Goal: Task Accomplishment & Management: Manage account settings

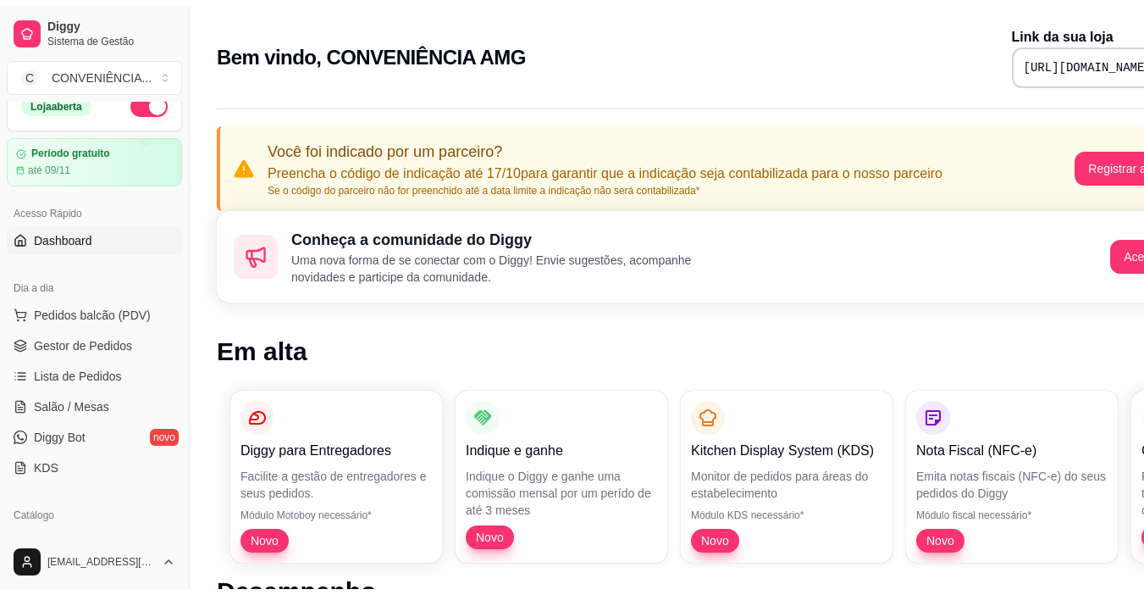
scroll to position [46, 0]
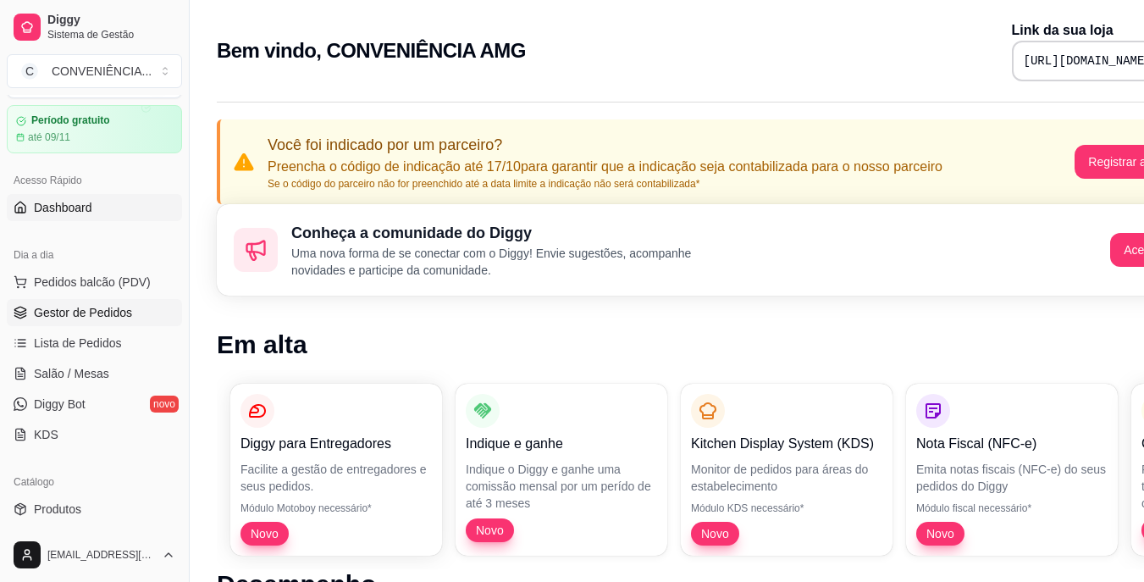
click at [64, 318] on span "Gestor de Pedidos" at bounding box center [83, 312] width 98 height 17
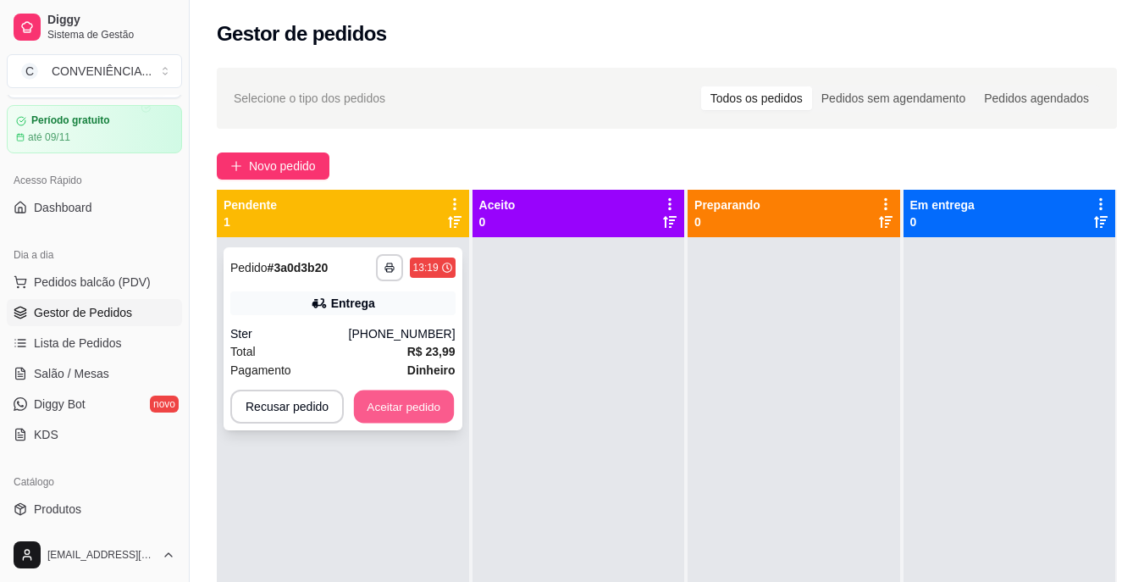
click at [420, 412] on button "Aceitar pedido" at bounding box center [404, 406] width 100 height 33
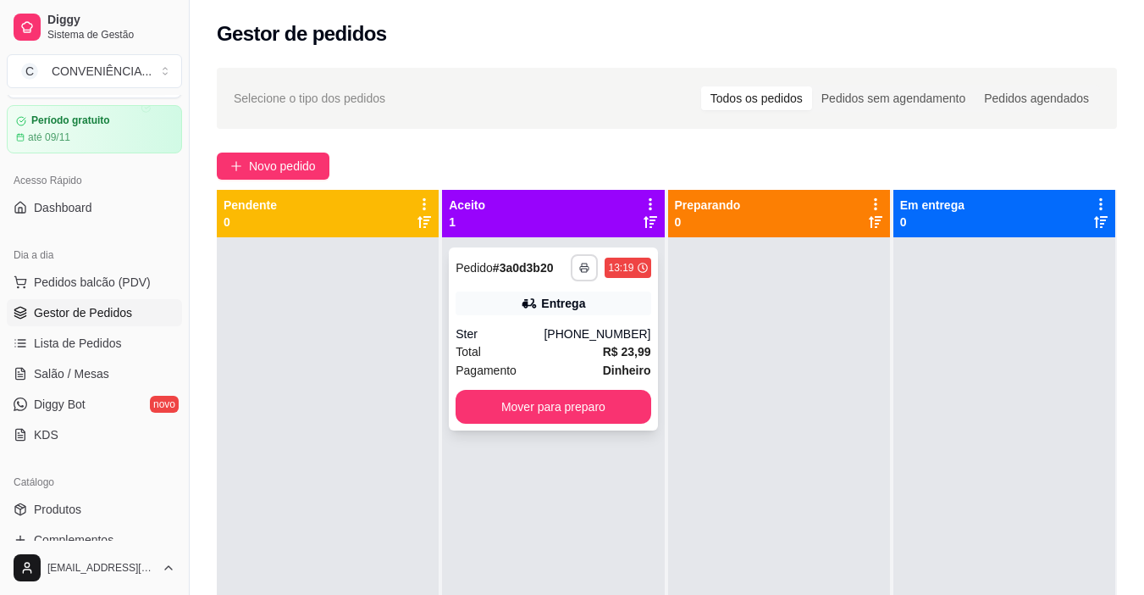
click at [584, 270] on icon "button" at bounding box center [584, 269] width 8 height 4
click at [556, 333] on button "IMPRESSORA" at bounding box center [534, 326] width 123 height 27
click at [578, 408] on button "Mover para preparo" at bounding box center [553, 406] width 189 height 33
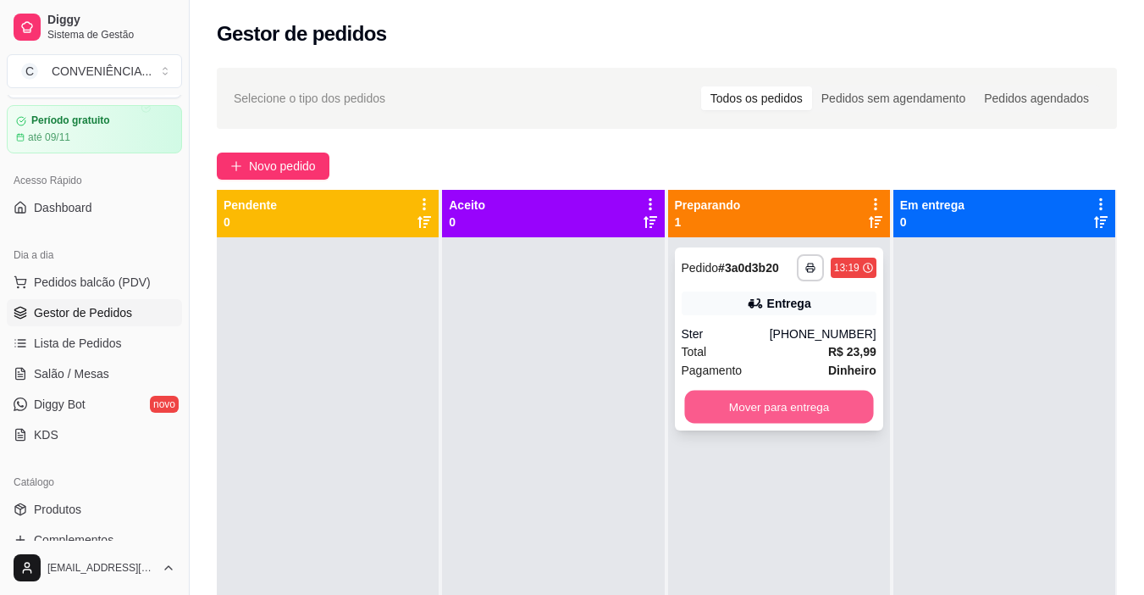
click at [798, 401] on button "Mover para entrega" at bounding box center [778, 406] width 189 height 33
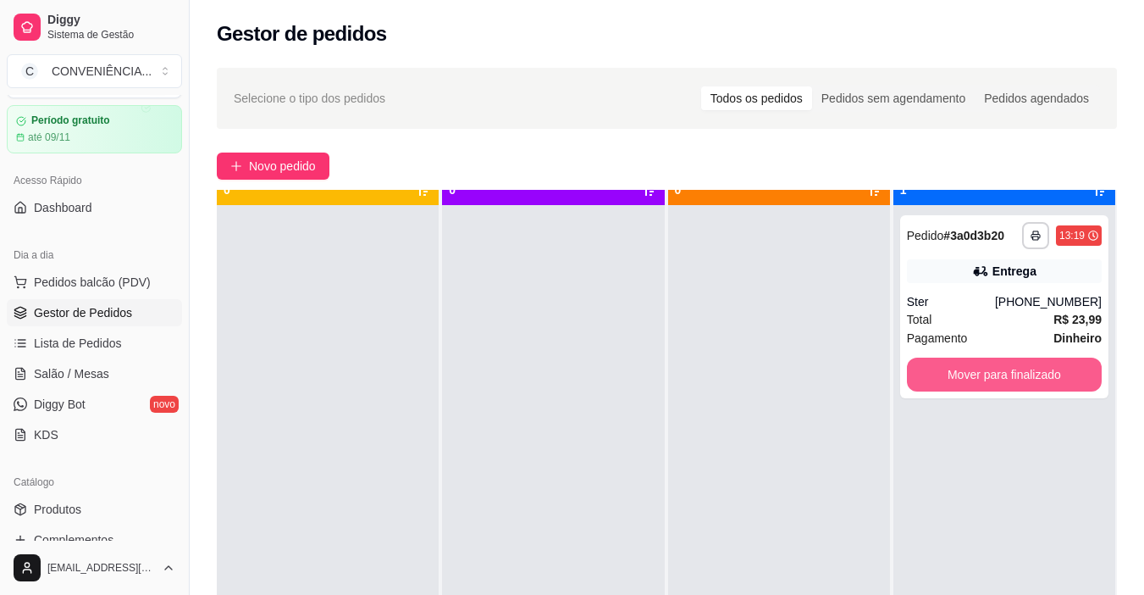
scroll to position [47, 0]
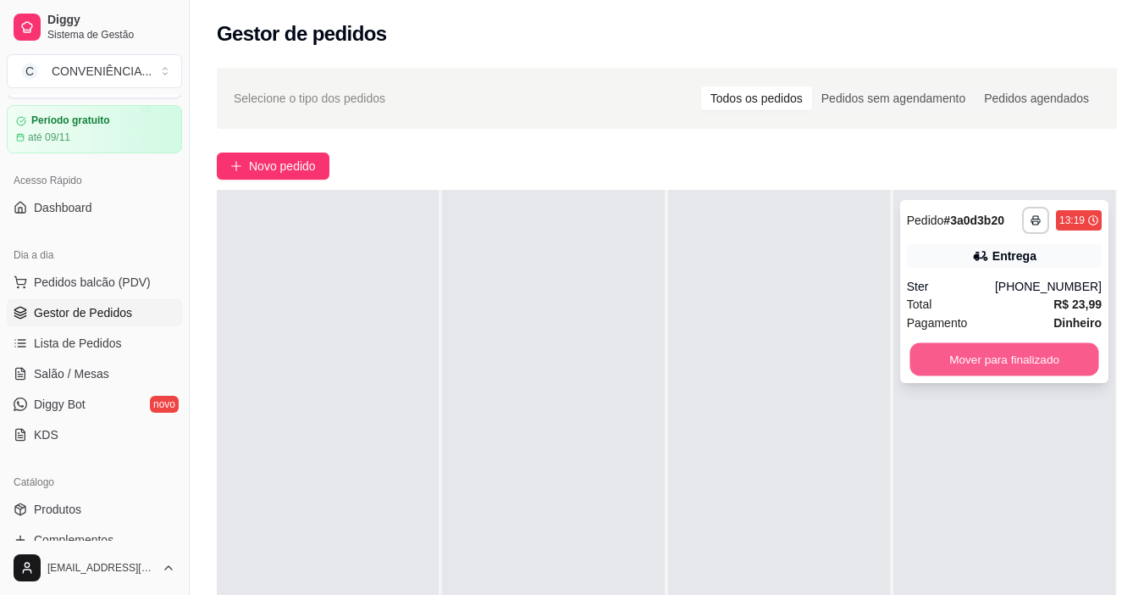
click at [1018, 361] on button "Mover para finalizado" at bounding box center [1004, 359] width 189 height 33
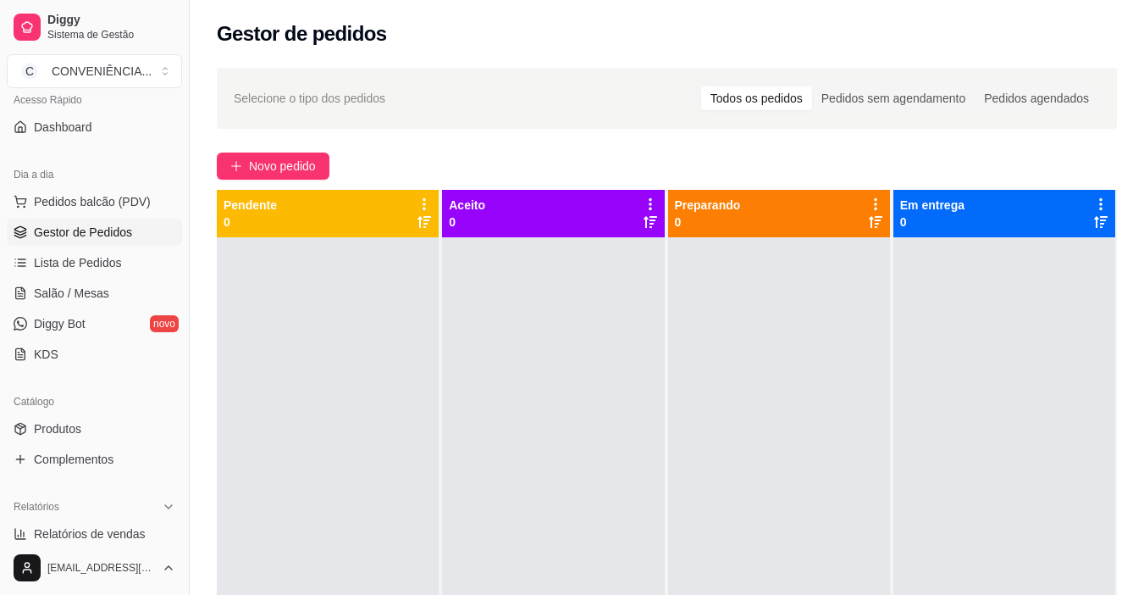
scroll to position [196, 0]
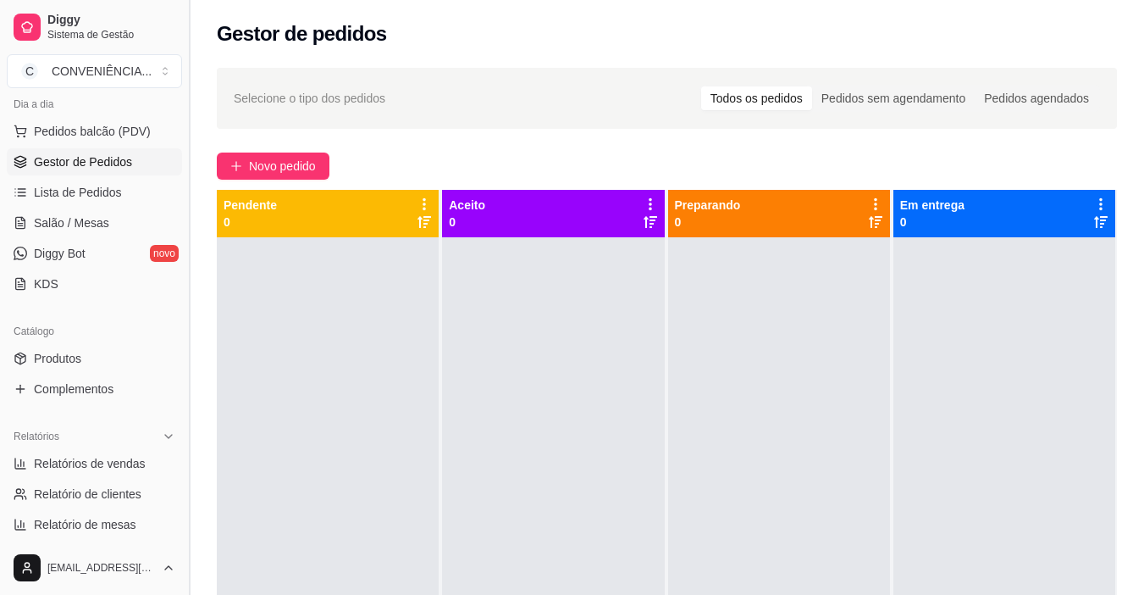
drag, startPoint x: 189, startPoint y: 233, endPoint x: 192, endPoint y: 172, distance: 61.1
click at [192, 172] on button "Toggle Sidebar" at bounding box center [189, 297] width 14 height 595
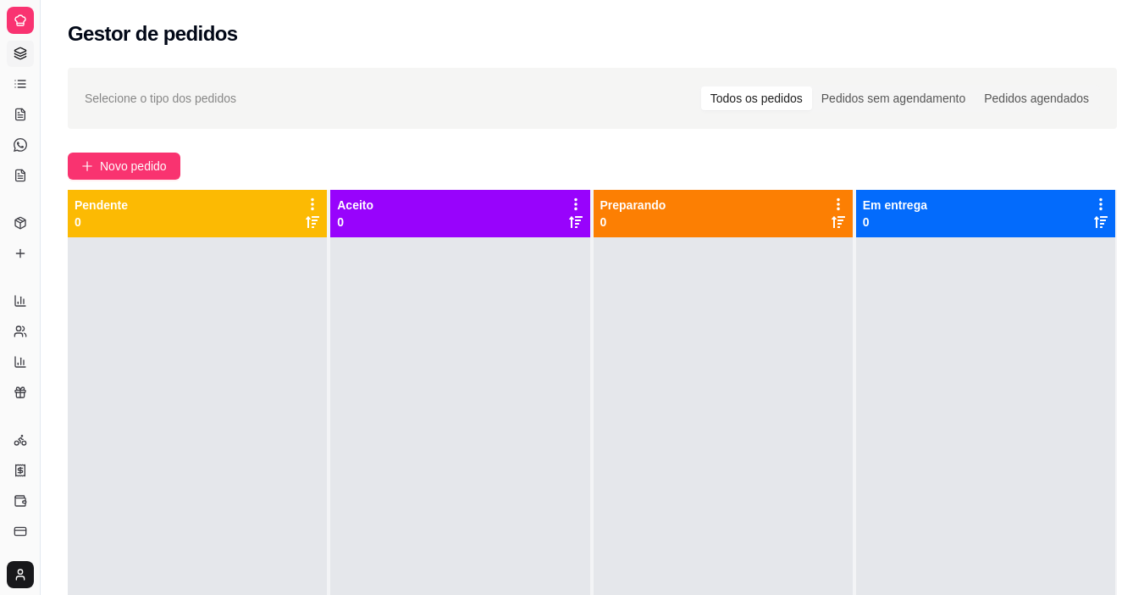
drag, startPoint x: 39, startPoint y: 103, endPoint x: 99, endPoint y: 99, distance: 60.3
click at [99, 99] on div "Diggy Sistema de Gestão C CONVENIÊNCIA ... Loja aberta Período gratuito até 09/…" at bounding box center [572, 426] width 1144 height 853
click at [32, 36] on div "Diggy Sistema de Gestão C CONVENIÊNCIA ..." at bounding box center [20, 20] width 40 height 41
click at [32, 44] on link "Gestor de Pedidos" at bounding box center [20, 53] width 27 height 27
click at [36, 112] on button "Toggle Sidebar" at bounding box center [40, 297] width 14 height 595
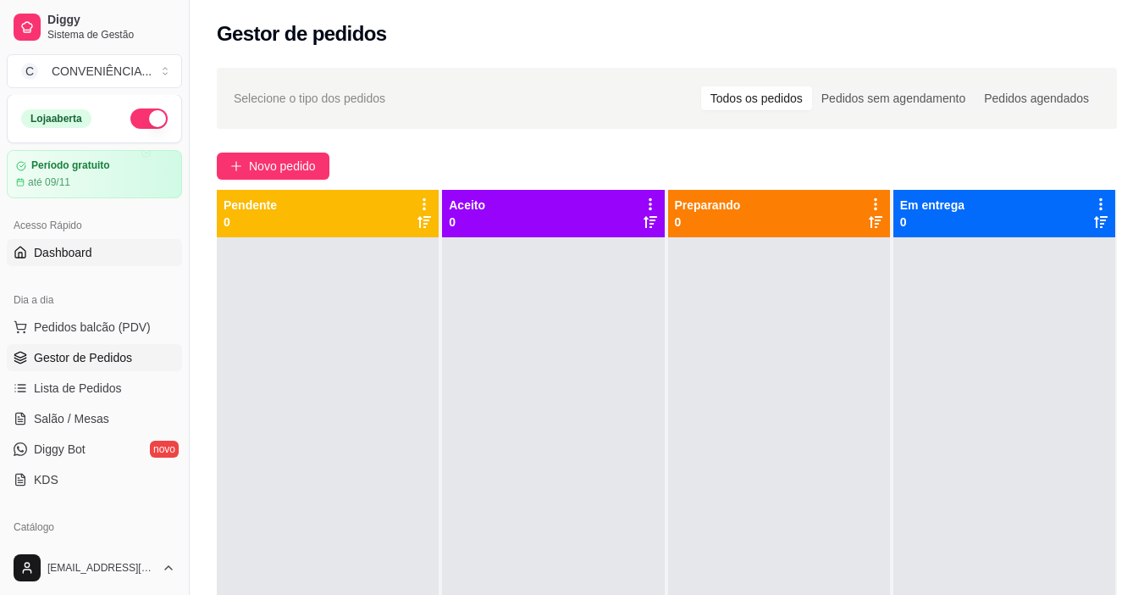
scroll to position [0, 0]
click at [79, 79] on div "CONVENIÊNCIA ..." at bounding box center [102, 71] width 100 height 17
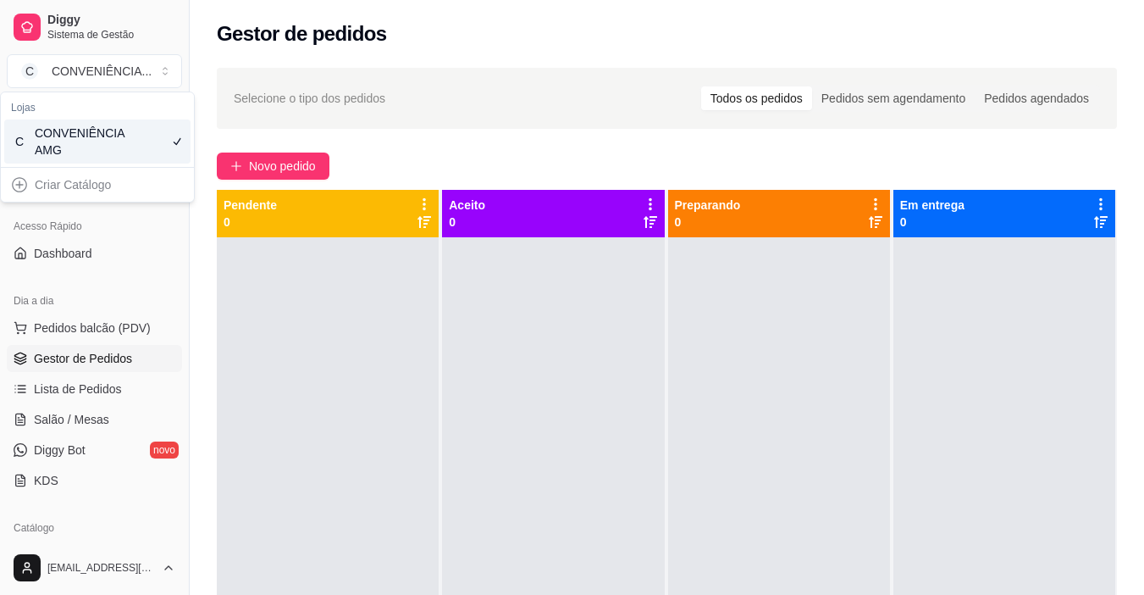
click at [79, 136] on div "CONVENIÊNCIA AMG" at bounding box center [73, 142] width 76 height 34
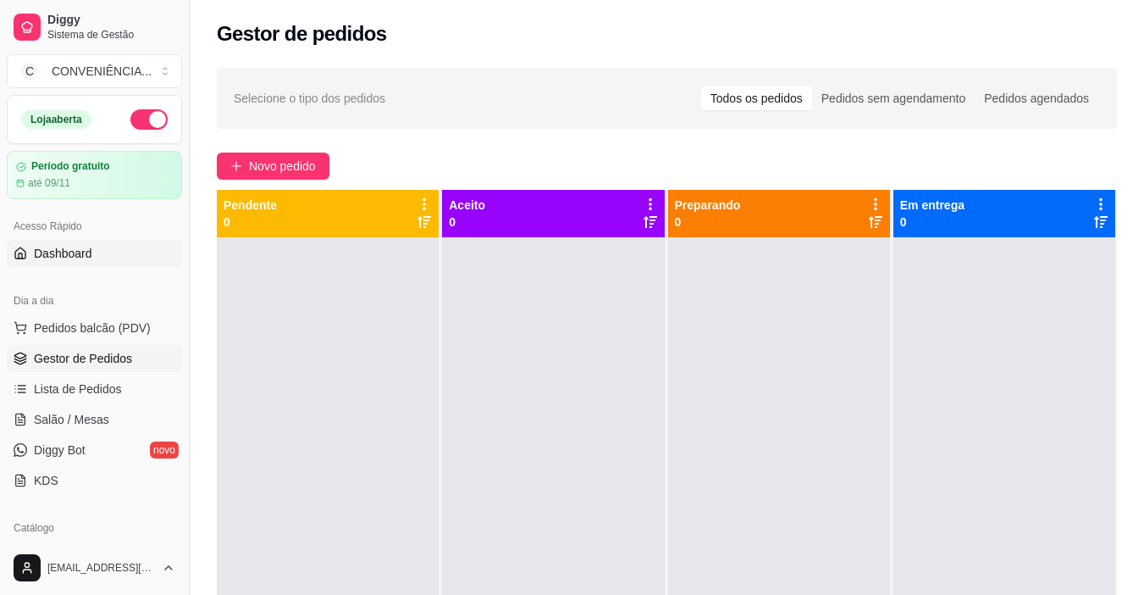
click at [75, 248] on span "Dashboard" at bounding box center [63, 253] width 58 height 17
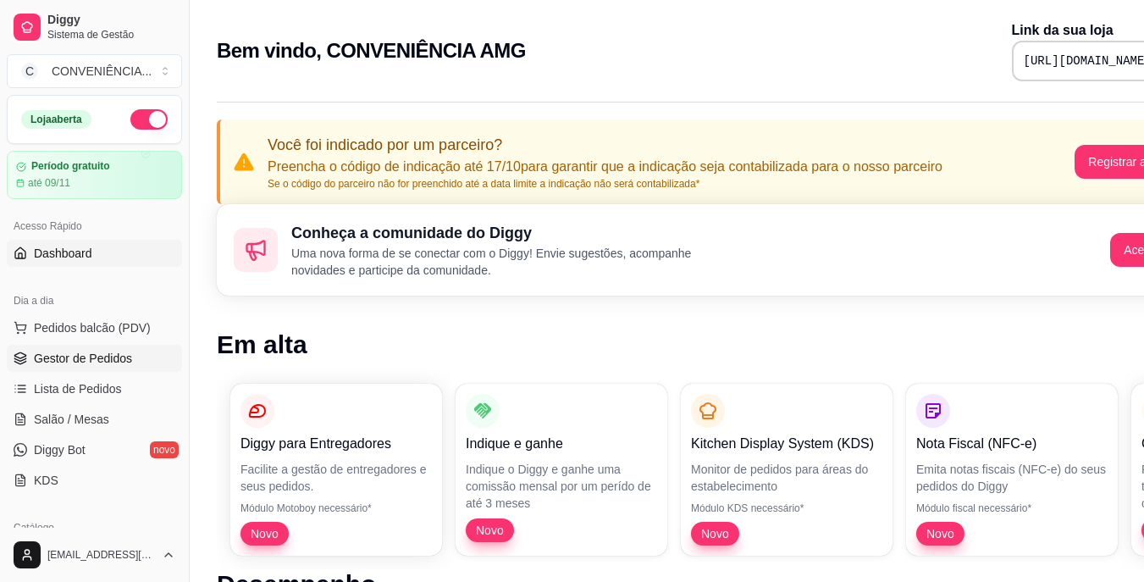
click at [87, 359] on span "Gestor de Pedidos" at bounding box center [83, 358] width 98 height 17
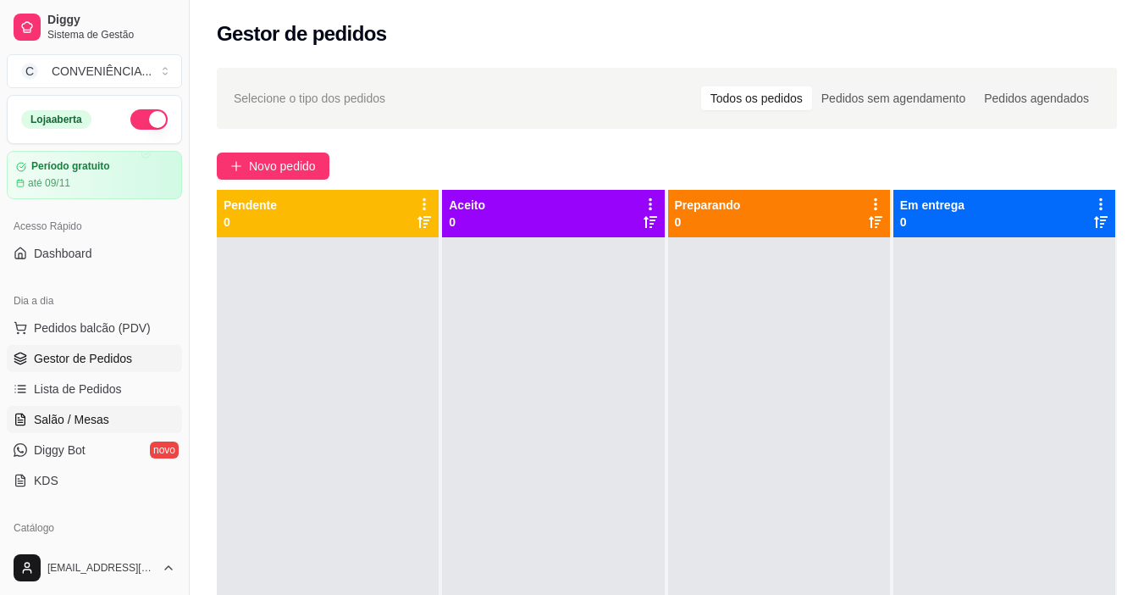
scroll to position [169, 0]
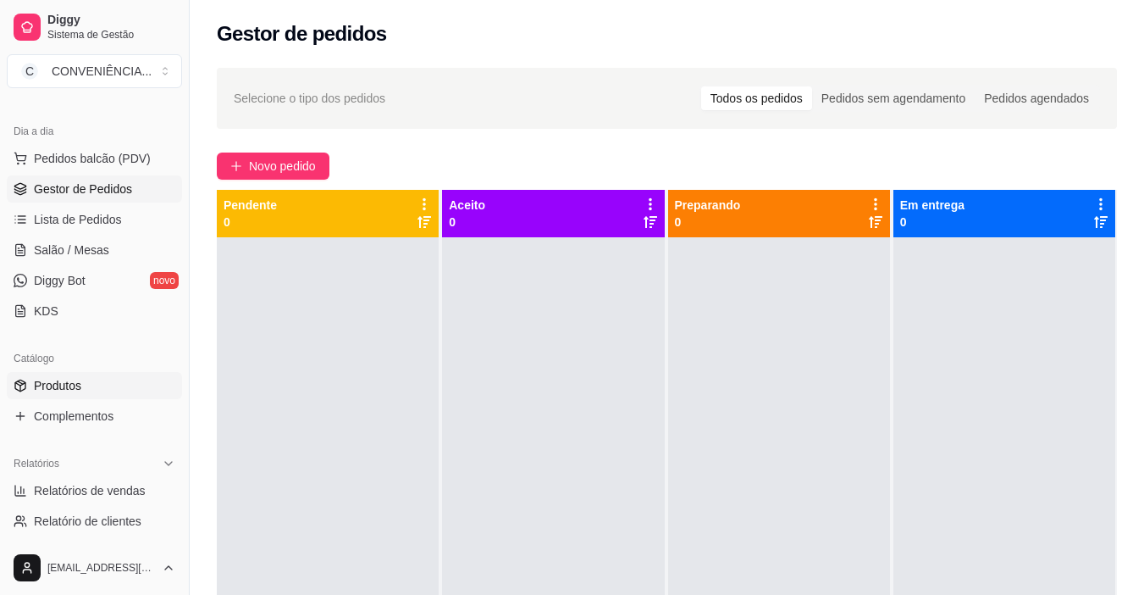
click at [74, 388] on span "Produtos" at bounding box center [57, 385] width 47 height 17
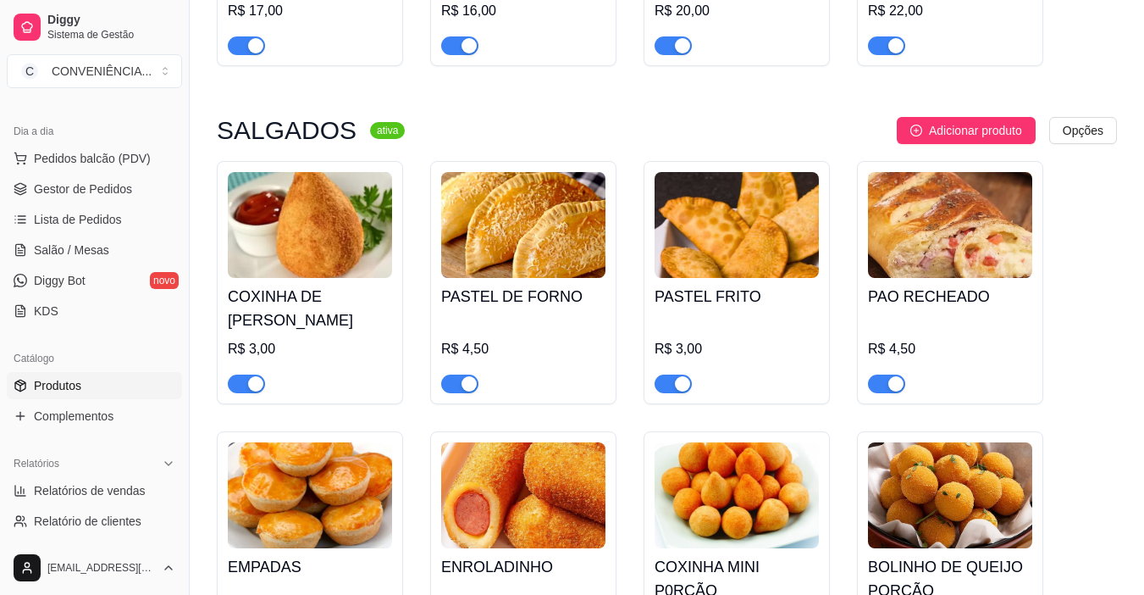
scroll to position [1270, 0]
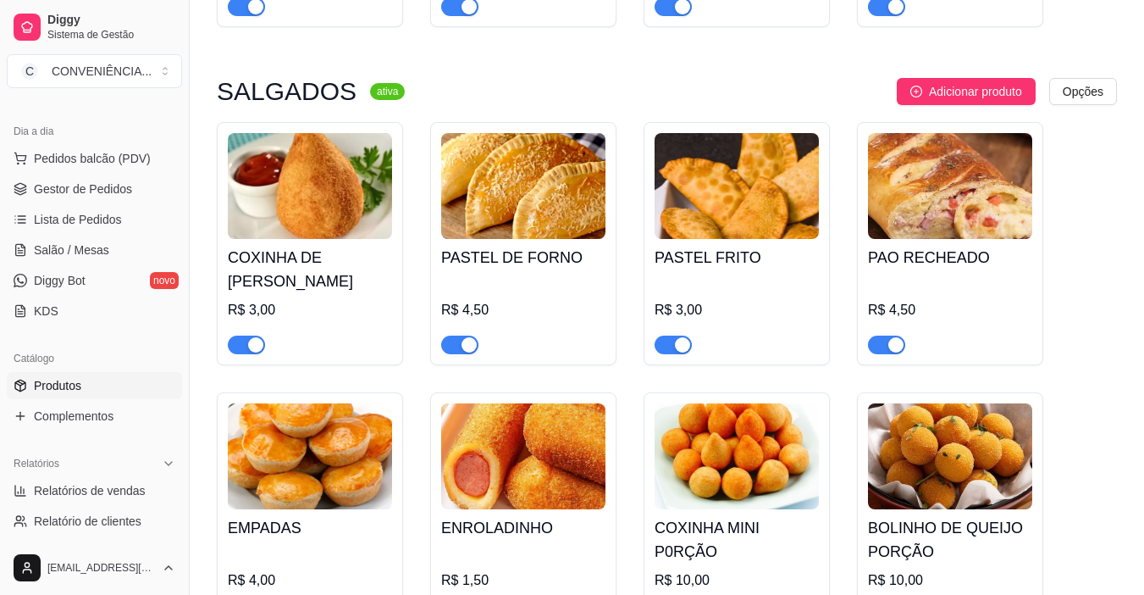
click at [355, 262] on div "COXINHA DE FRANGO R$ 3,00" at bounding box center [310, 296] width 164 height 115
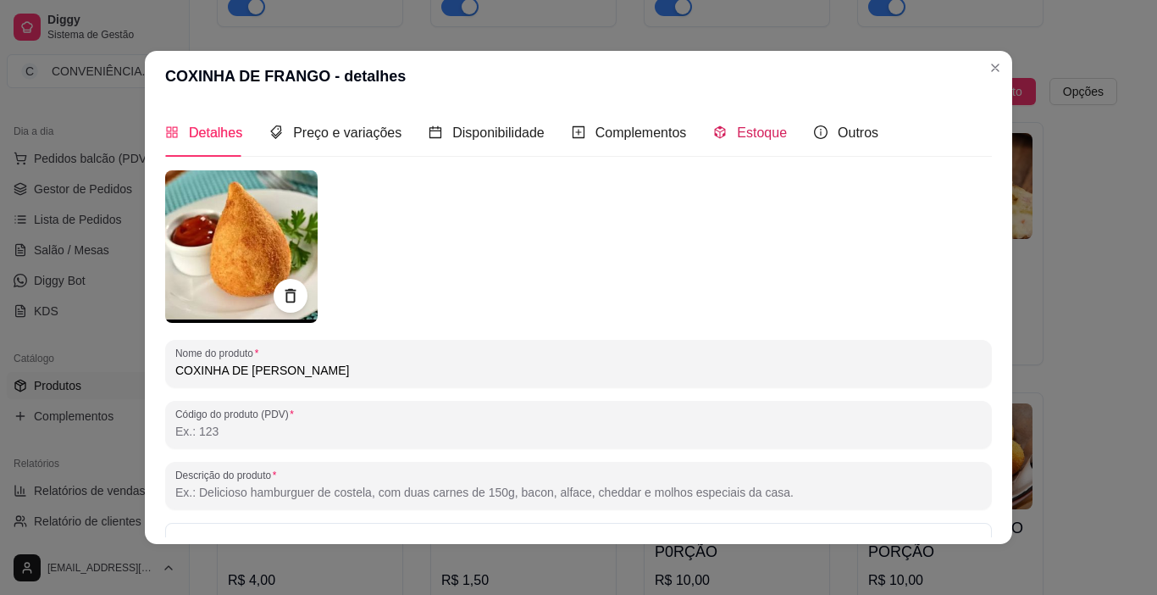
click at [750, 130] on span "Estoque" at bounding box center [762, 132] width 50 height 14
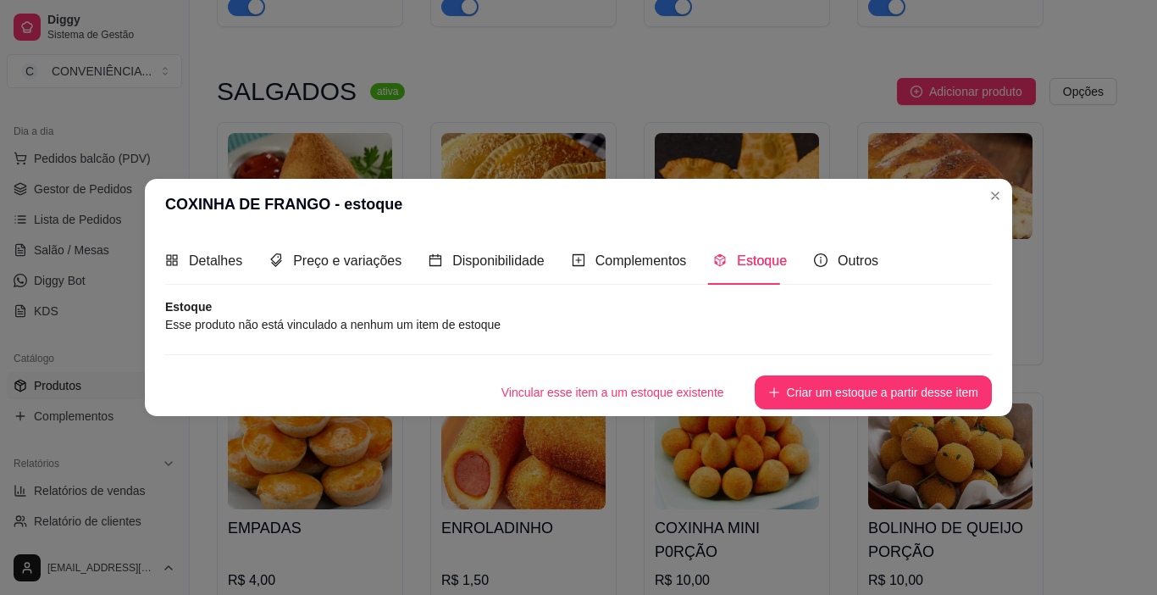
click at [749, 258] on span "Estoque" at bounding box center [762, 260] width 50 height 14
click at [906, 395] on button "Criar um estoque a partir desse item" at bounding box center [873, 392] width 237 height 34
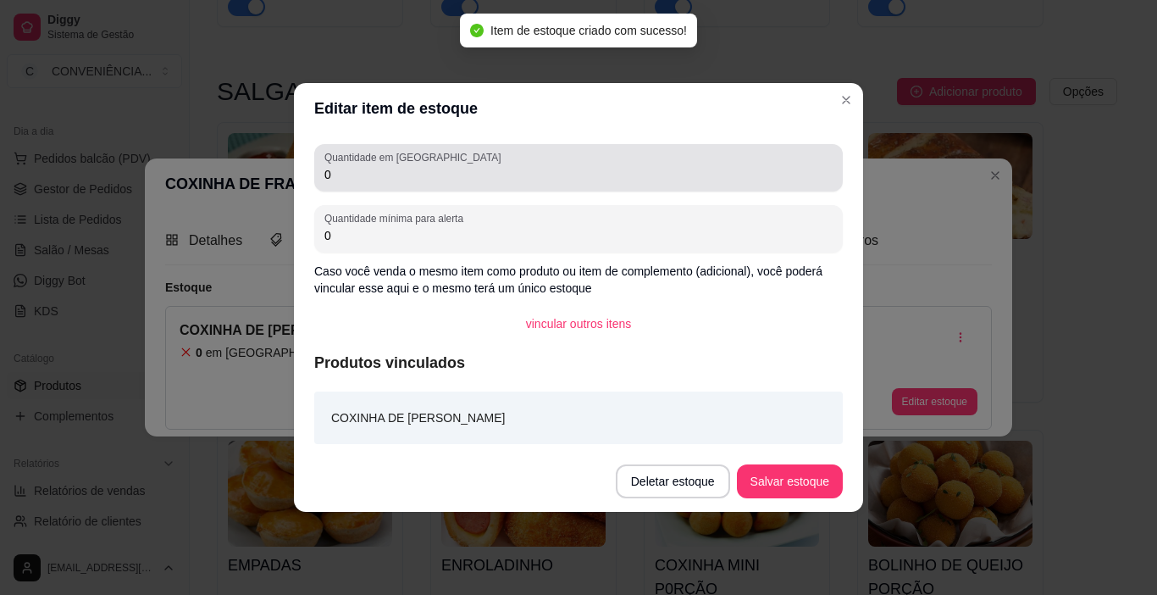
click at [340, 190] on div "Quantidade em estoque 0" at bounding box center [578, 167] width 529 height 47
drag, startPoint x: 338, startPoint y: 185, endPoint x: 314, endPoint y: 176, distance: 25.5
click at [314, 176] on div "Quantidade em estoque 0" at bounding box center [578, 167] width 529 height 47
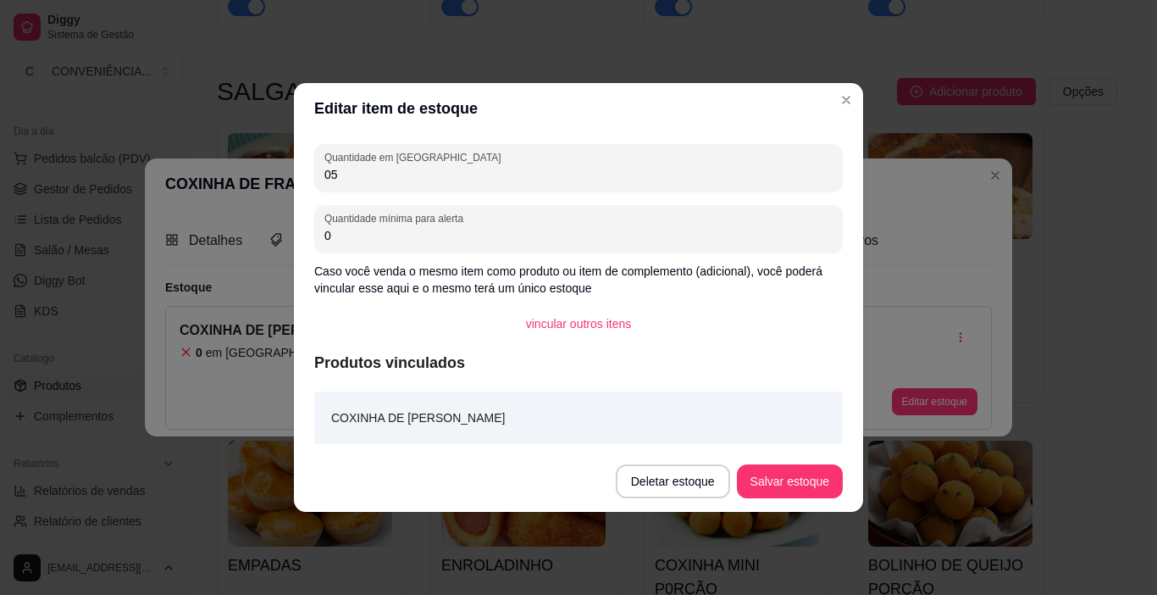
type input "0"
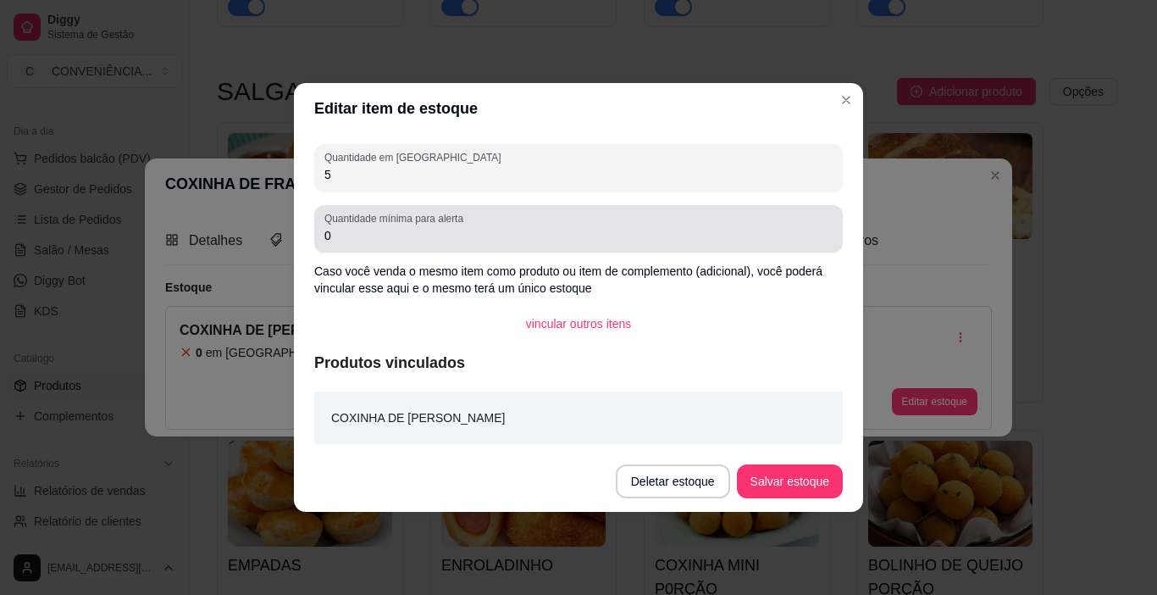
type input "5"
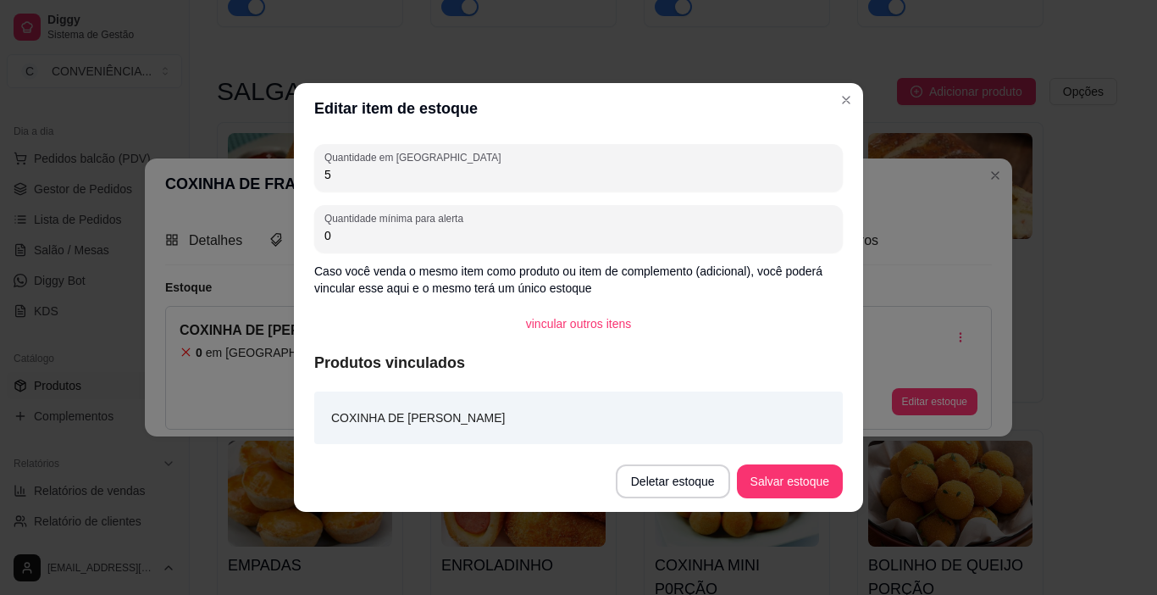
click at [340, 236] on input "0" at bounding box center [578, 235] width 508 height 17
click at [784, 477] on button "Salvar estoque" at bounding box center [790, 481] width 106 height 34
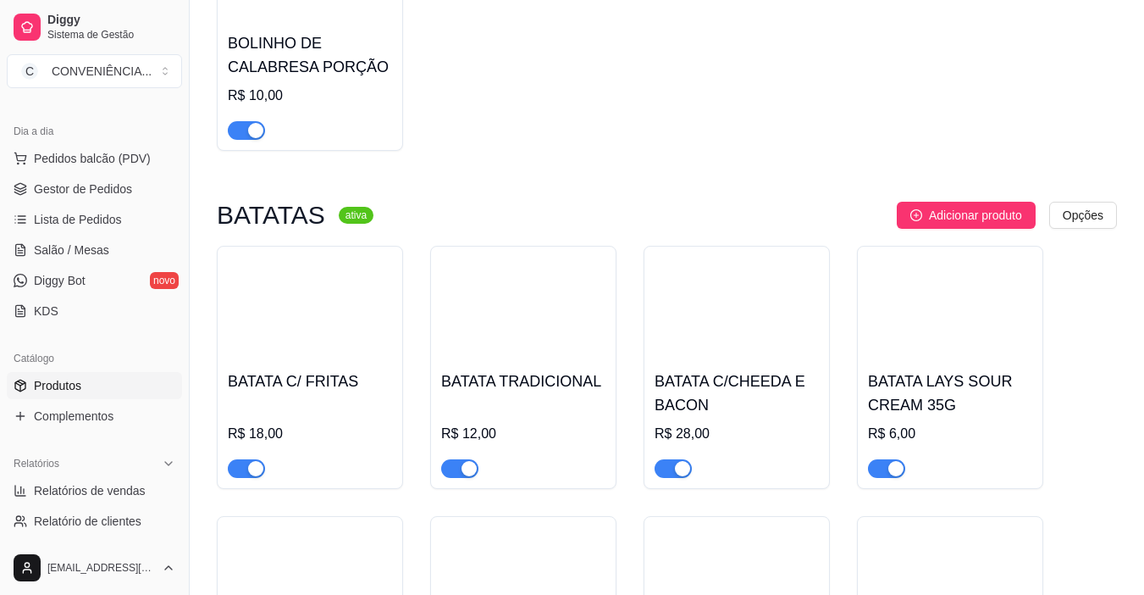
scroll to position [2033, 0]
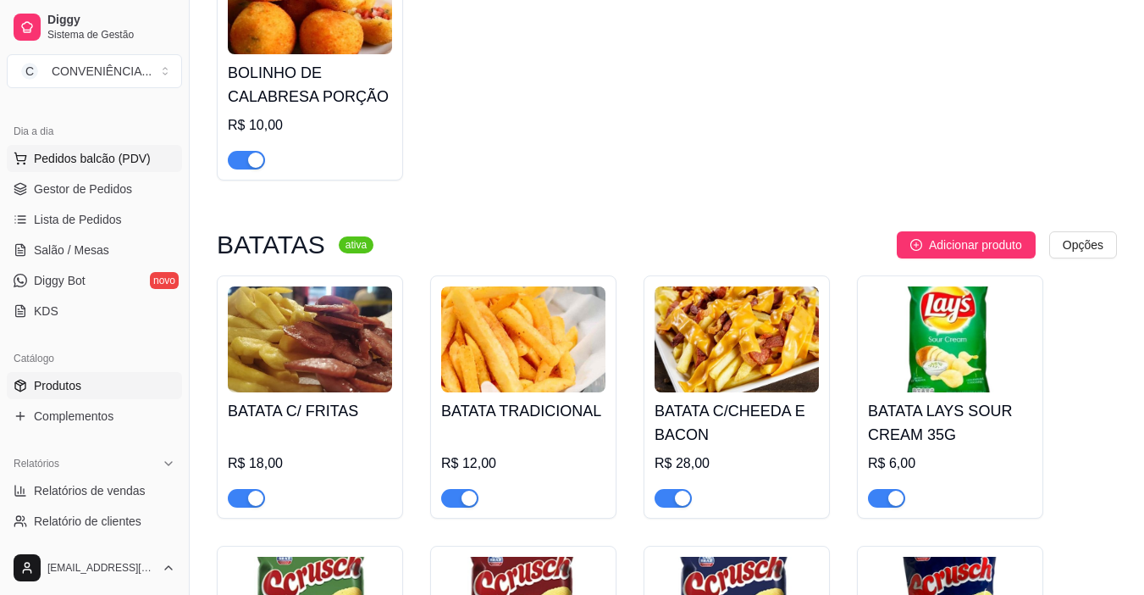
click at [76, 158] on span "Pedidos balcão (PDV)" at bounding box center [92, 158] width 117 height 17
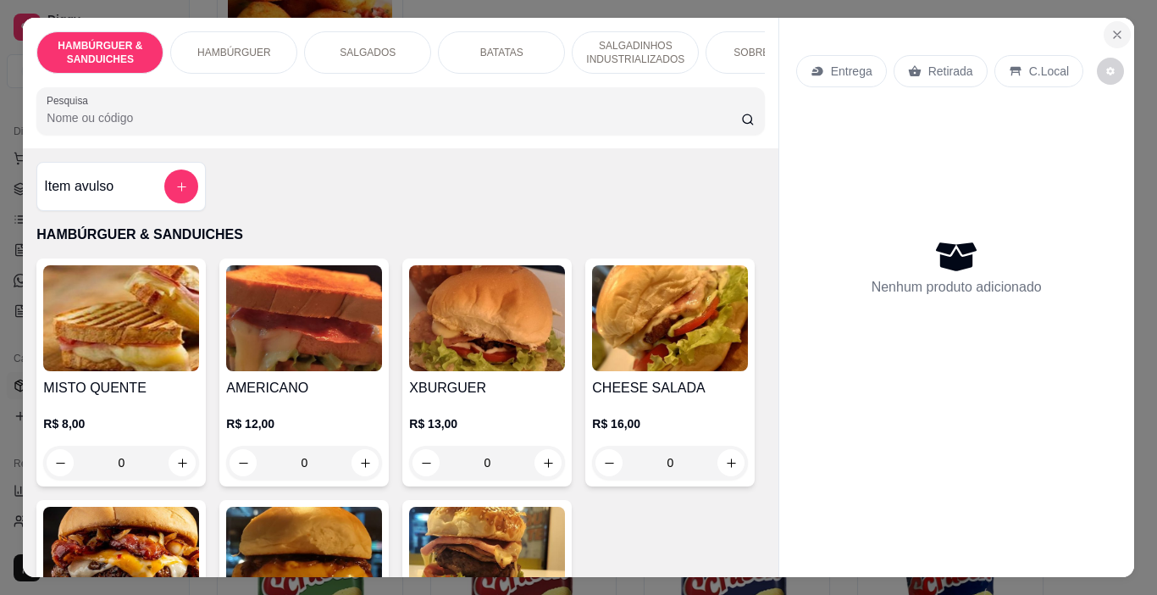
click at [1113, 30] on icon "Close" at bounding box center [1117, 35] width 14 height 14
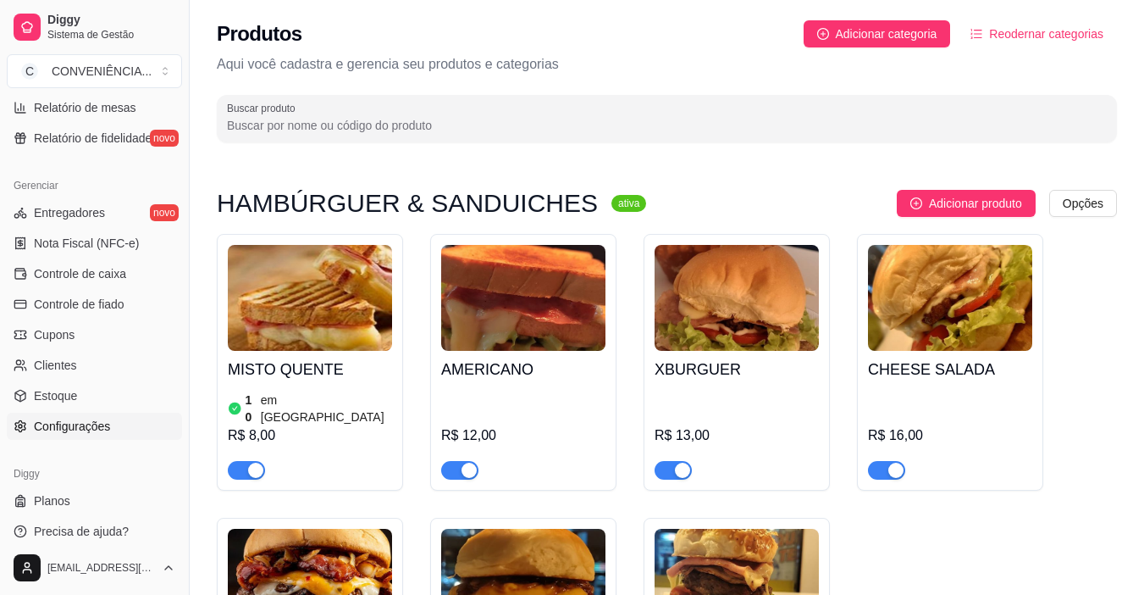
scroll to position [624, 0]
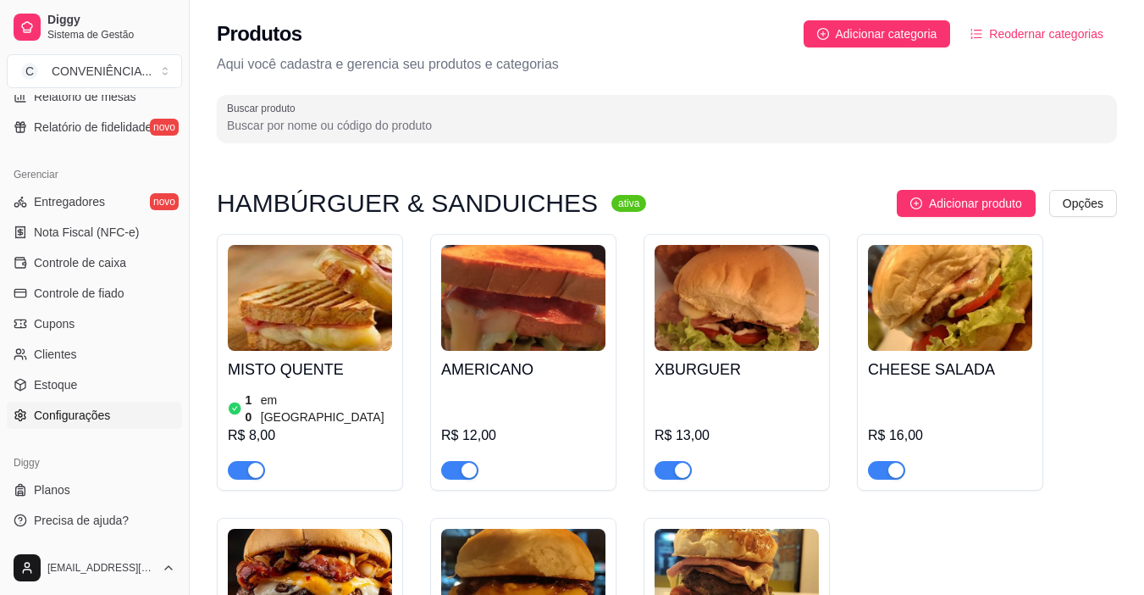
click at [64, 422] on span "Configurações" at bounding box center [72, 415] width 76 height 17
